Goal: Task Accomplishment & Management: Complete application form

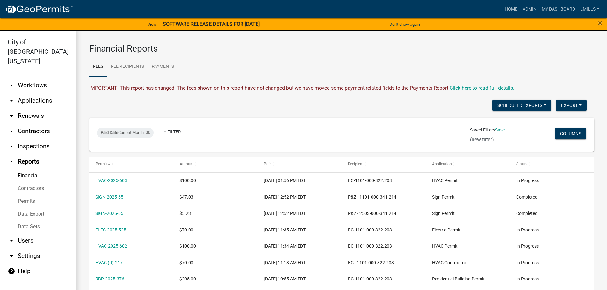
click at [30, 93] on link "arrow_drop_down Applications" at bounding box center [38, 100] width 76 height 15
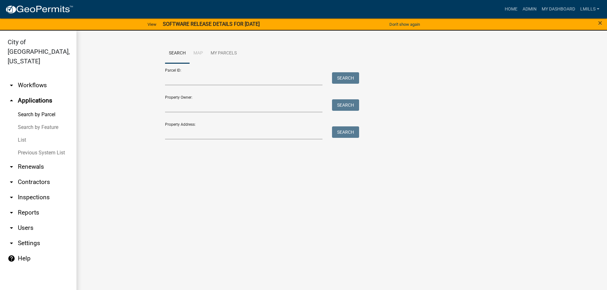
click at [23, 134] on link "List" at bounding box center [38, 140] width 76 height 13
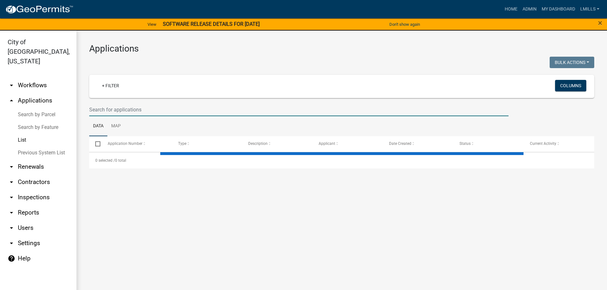
click at [142, 108] on input "text" at bounding box center [298, 109] width 419 height 13
select select "3: 100"
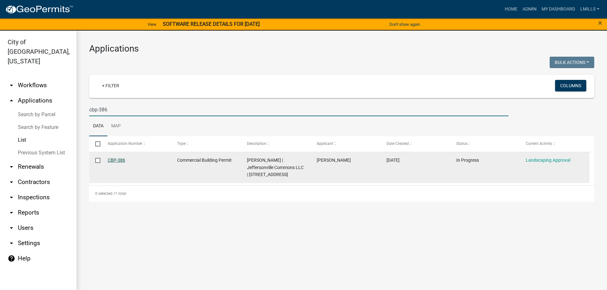
type input "cbp-386"
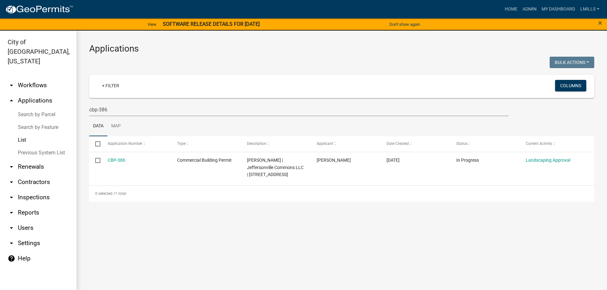
click at [34, 93] on link "arrow_drop_up Applications" at bounding box center [38, 100] width 76 height 15
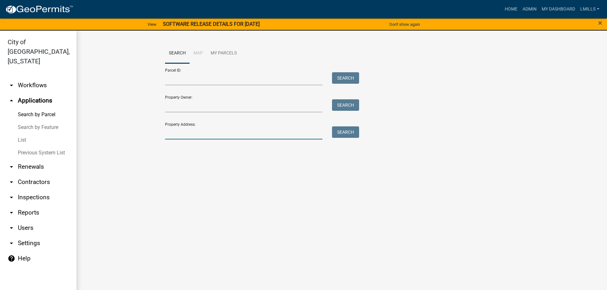
click at [177, 133] on input "Property Address:" at bounding box center [244, 132] width 158 height 13
type input "521 Maple"
click at [347, 133] on button "Search" at bounding box center [345, 131] width 27 height 11
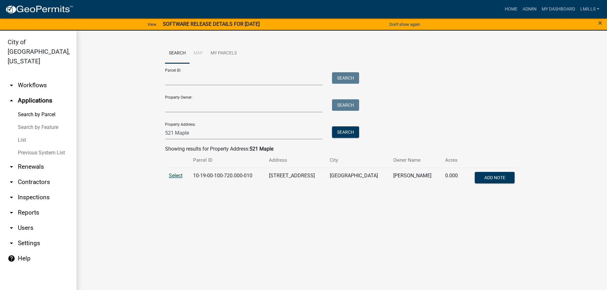
click at [178, 177] on span "Select" at bounding box center [176, 176] width 14 height 6
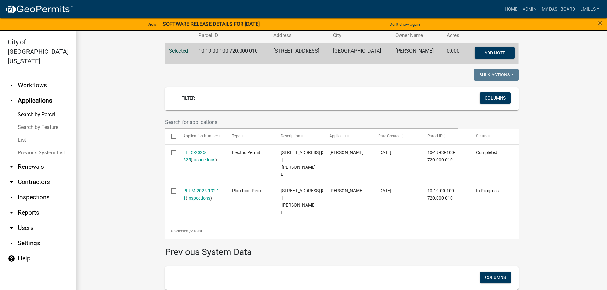
scroll to position [159, 0]
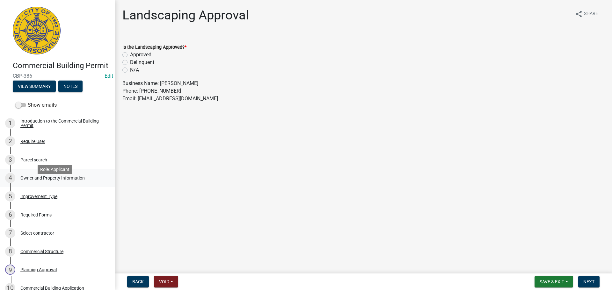
click at [61, 180] on div "Owner and Property Information" at bounding box center [52, 178] width 64 height 4
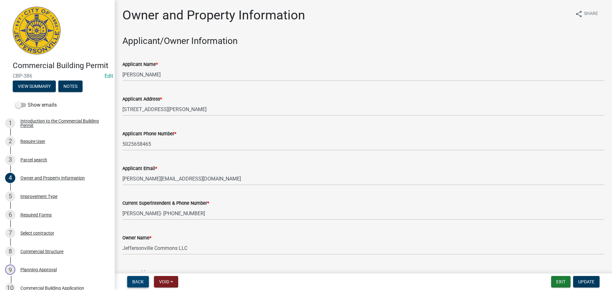
click at [133, 279] on span "Back" at bounding box center [137, 281] width 11 height 5
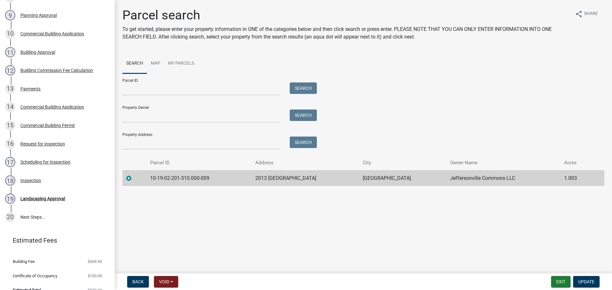
scroll to position [255, 0]
click at [42, 201] on div "Landscaping Approval" at bounding box center [42, 198] width 45 height 4
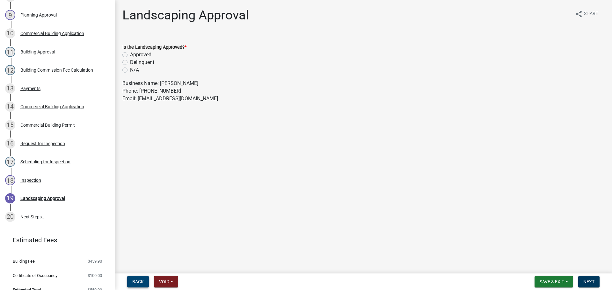
click at [140, 282] on span "Back" at bounding box center [137, 281] width 11 height 5
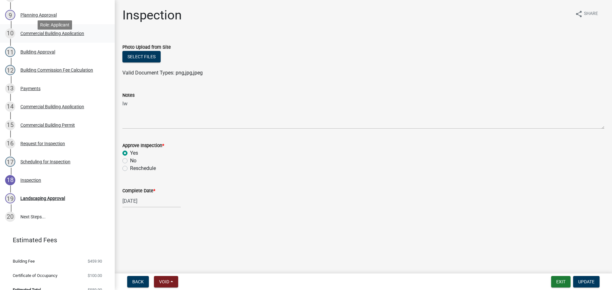
click at [62, 36] on div "Commercial Building Application" at bounding box center [52, 33] width 64 height 4
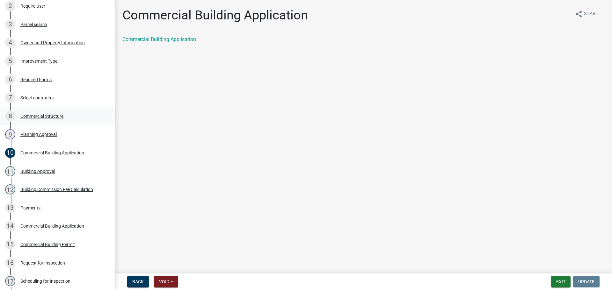
scroll to position [127, 0]
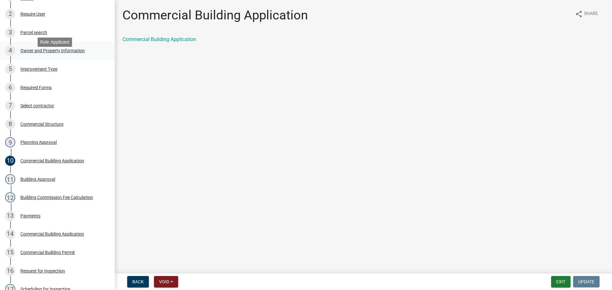
click at [36, 53] on div "Owner and Property Information" at bounding box center [52, 50] width 64 height 4
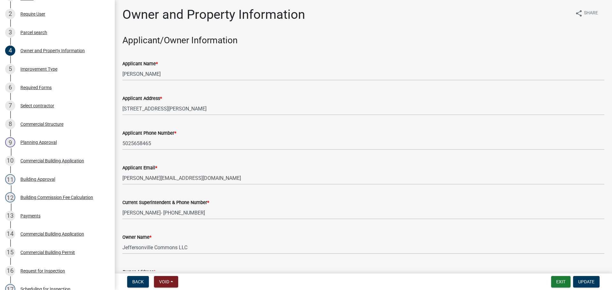
scroll to position [0, 0]
click at [39, 71] on div "Improvement Type" at bounding box center [38, 69] width 37 height 4
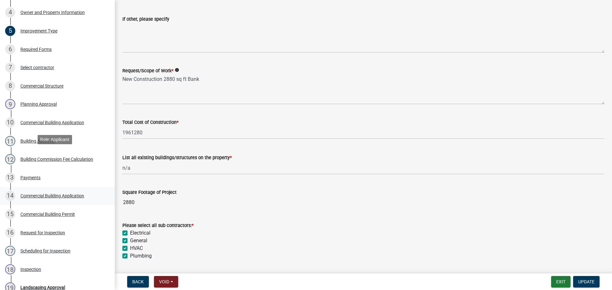
scroll to position [255, 0]
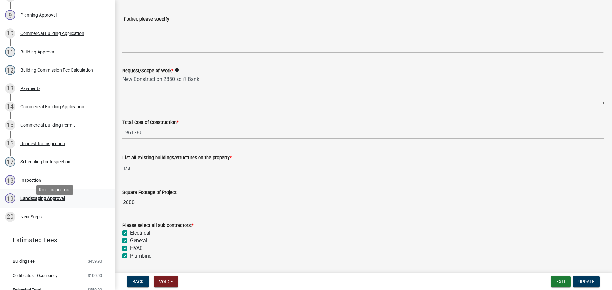
click at [34, 201] on div "Landscaping Approval" at bounding box center [42, 198] width 45 height 4
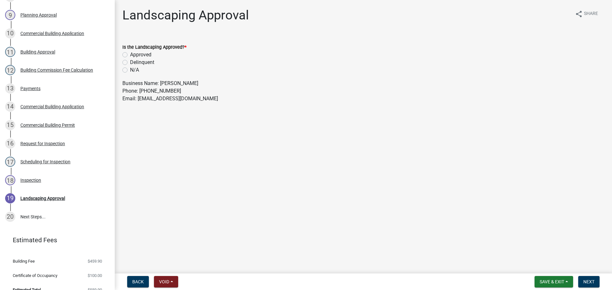
click at [143, 53] on label "Approved" at bounding box center [140, 55] width 21 height 8
click at [134, 53] on input "Approved" at bounding box center [132, 53] width 4 height 4
radio input "true"
click at [594, 280] on span "Next" at bounding box center [588, 281] width 11 height 5
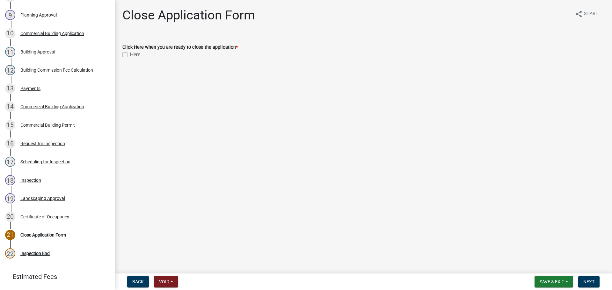
click at [130, 55] on label "Here" at bounding box center [135, 55] width 10 height 8
click at [130, 55] on input "Here" at bounding box center [132, 53] width 4 height 4
checkbox input "true"
click at [592, 284] on span "Next" at bounding box center [588, 281] width 11 height 5
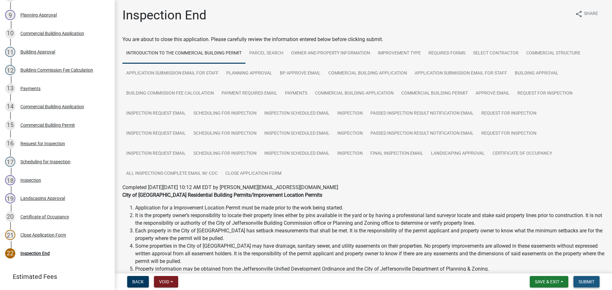
click at [584, 280] on span "Submit" at bounding box center [586, 281] width 16 height 5
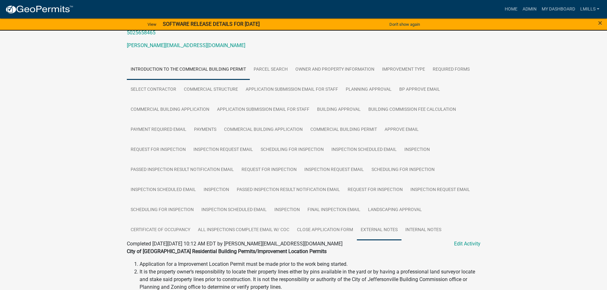
scroll to position [64, 0]
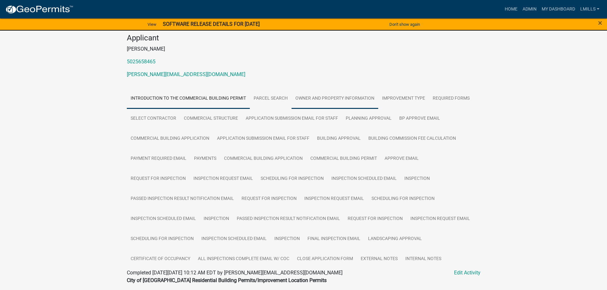
click at [339, 103] on link "Owner and Property Information" at bounding box center [335, 99] width 87 height 20
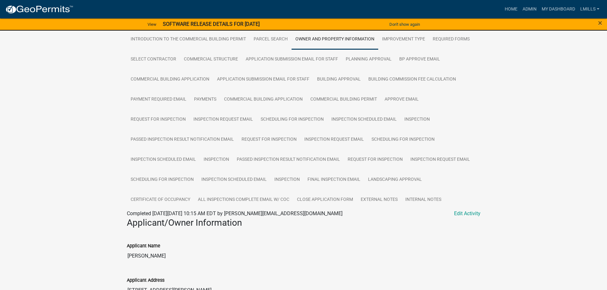
scroll to position [127, 0]
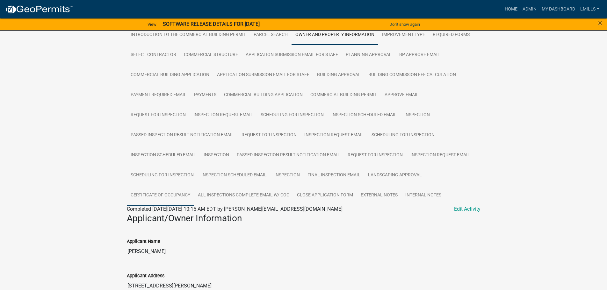
click at [176, 201] on link "Certificate of Occupancy" at bounding box center [160, 195] width 67 height 20
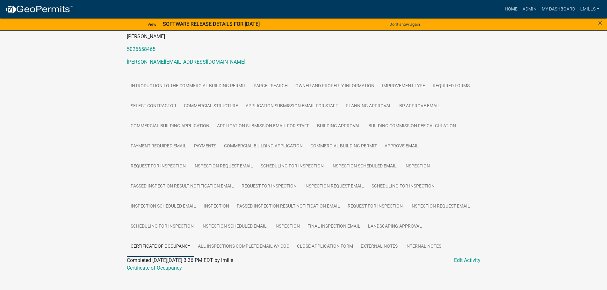
scroll to position [91, 0]
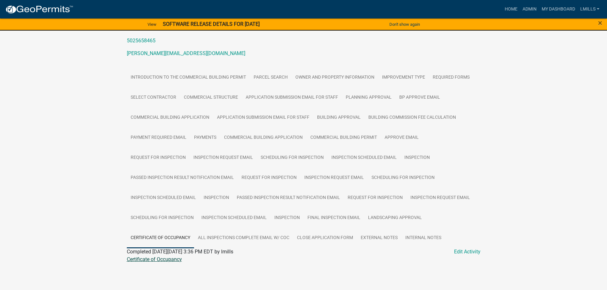
click at [164, 261] on link "Certificate of Occupancy" at bounding box center [154, 260] width 55 height 6
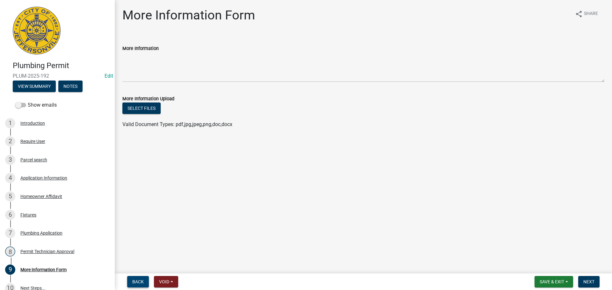
click at [141, 285] on span "Back" at bounding box center [137, 281] width 11 height 5
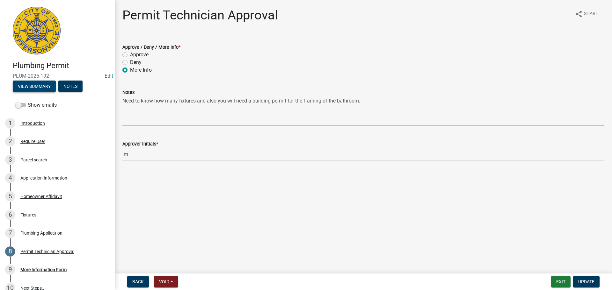
click at [47, 84] on button "View Summary" at bounding box center [34, 86] width 43 height 11
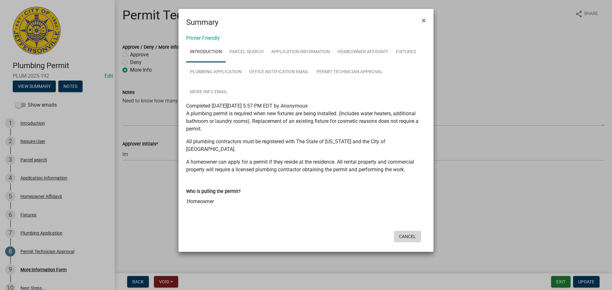
click at [413, 231] on button "Cancel" at bounding box center [407, 236] width 27 height 11
